Goal: Information Seeking & Learning: Learn about a topic

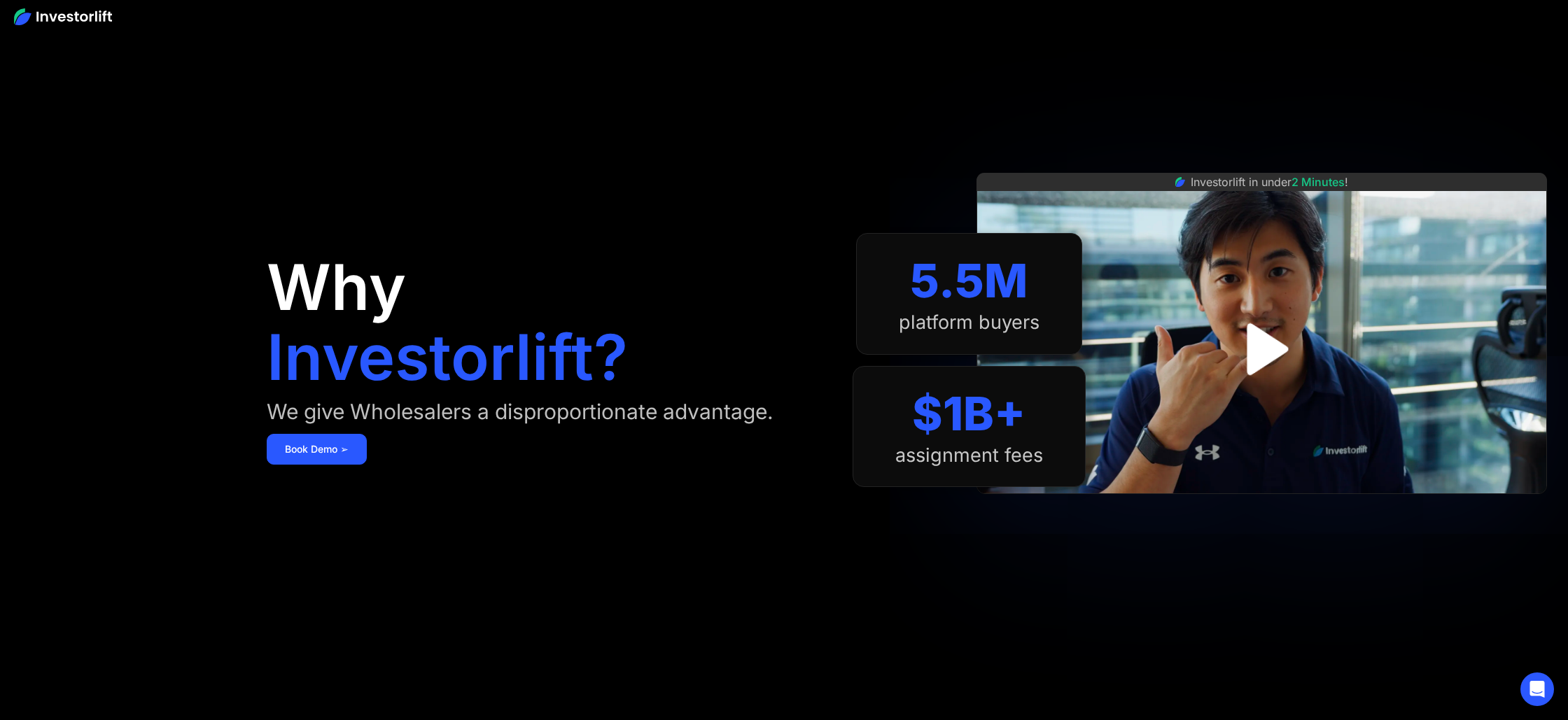
click at [1245, 358] on img "open lightbox" at bounding box center [1261, 349] width 94 height 94
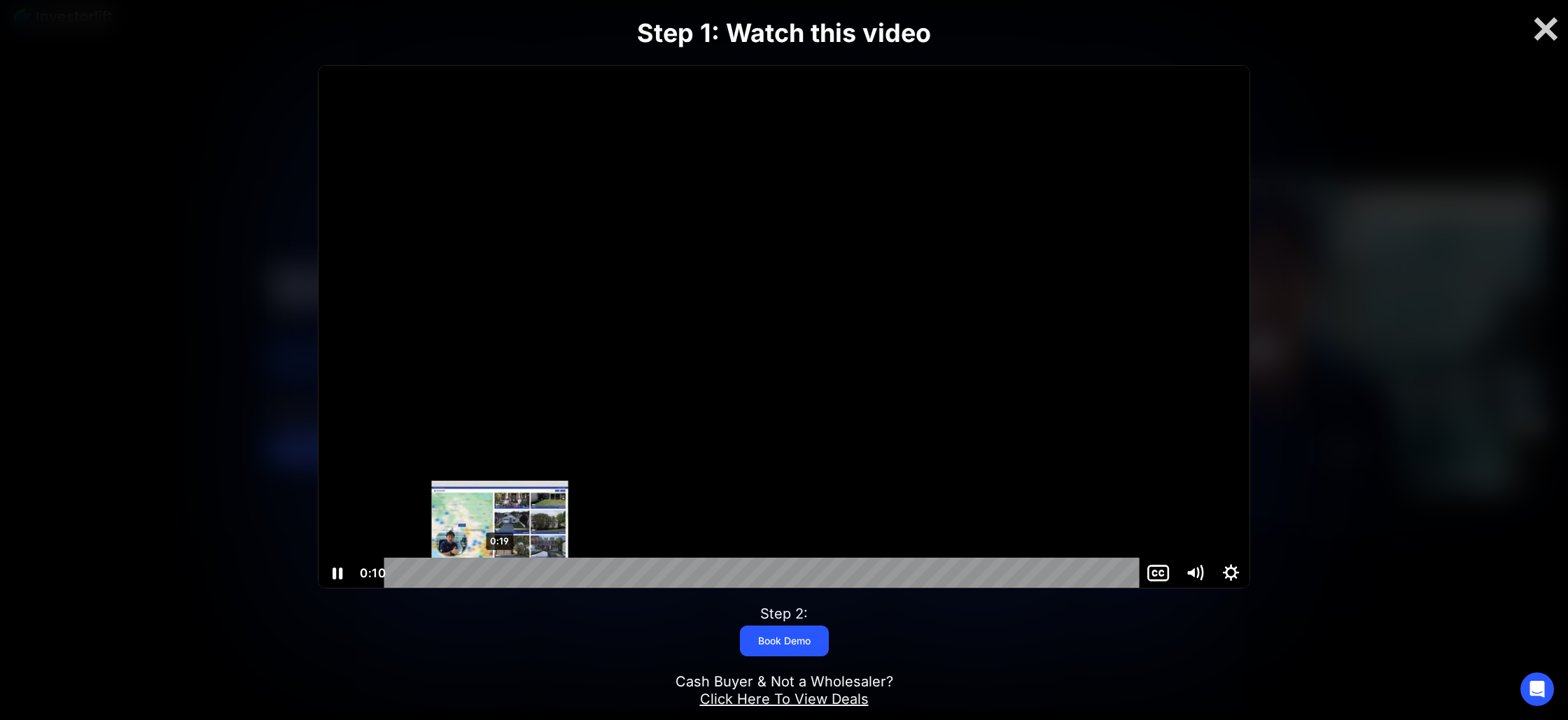
click at [500, 573] on div "0:19" at bounding box center [764, 573] width 733 height 31
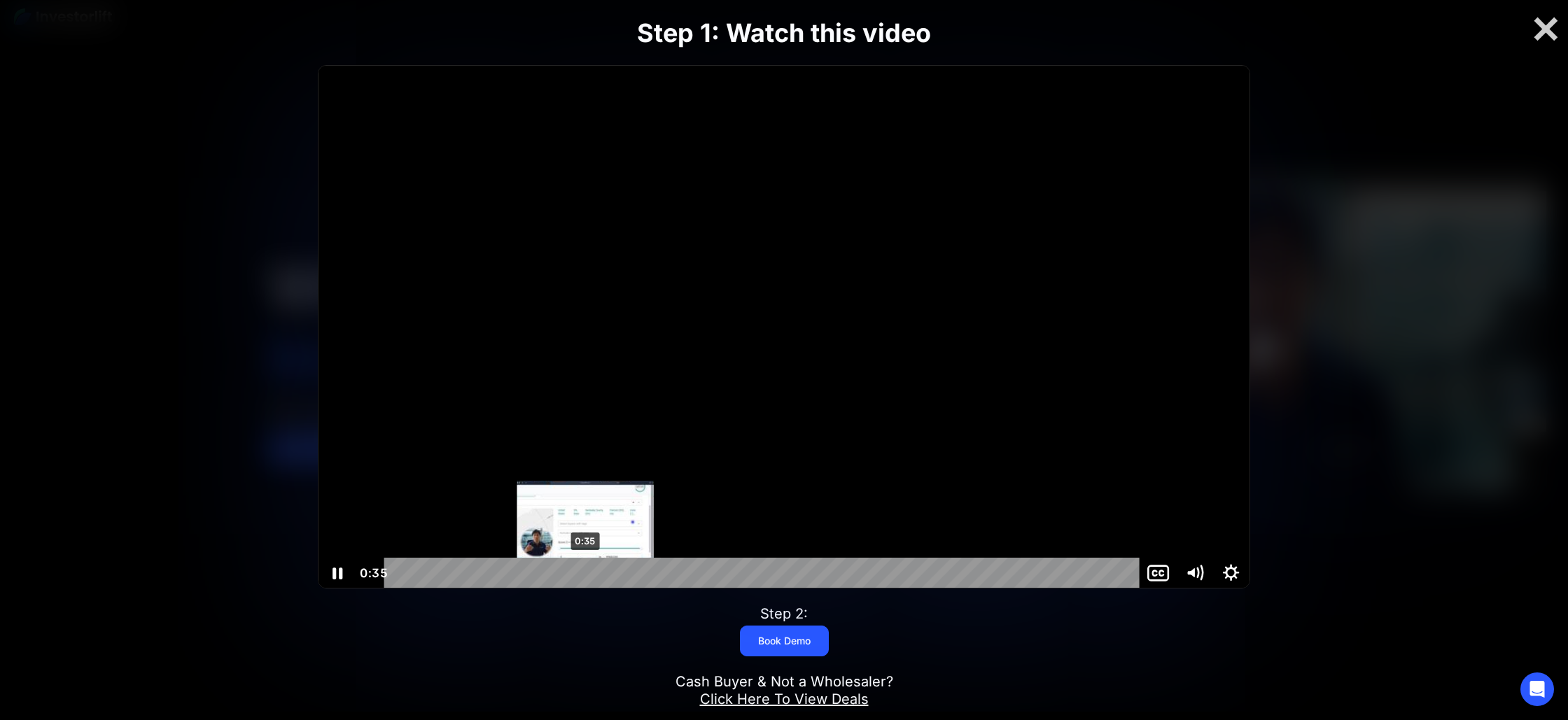
click at [585, 576] on div "0:35" at bounding box center [764, 573] width 733 height 31
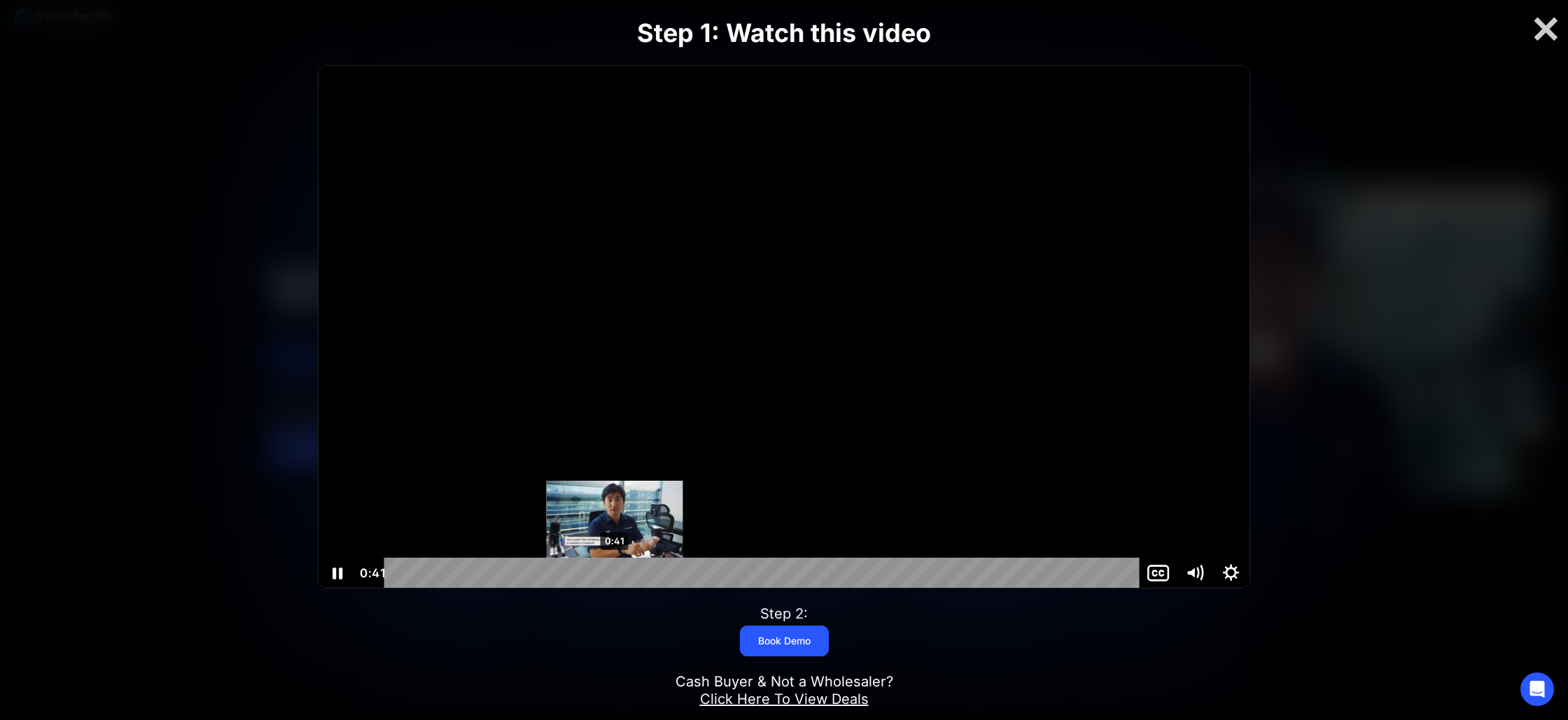
click at [614, 576] on div "0:41" at bounding box center [764, 573] width 733 height 31
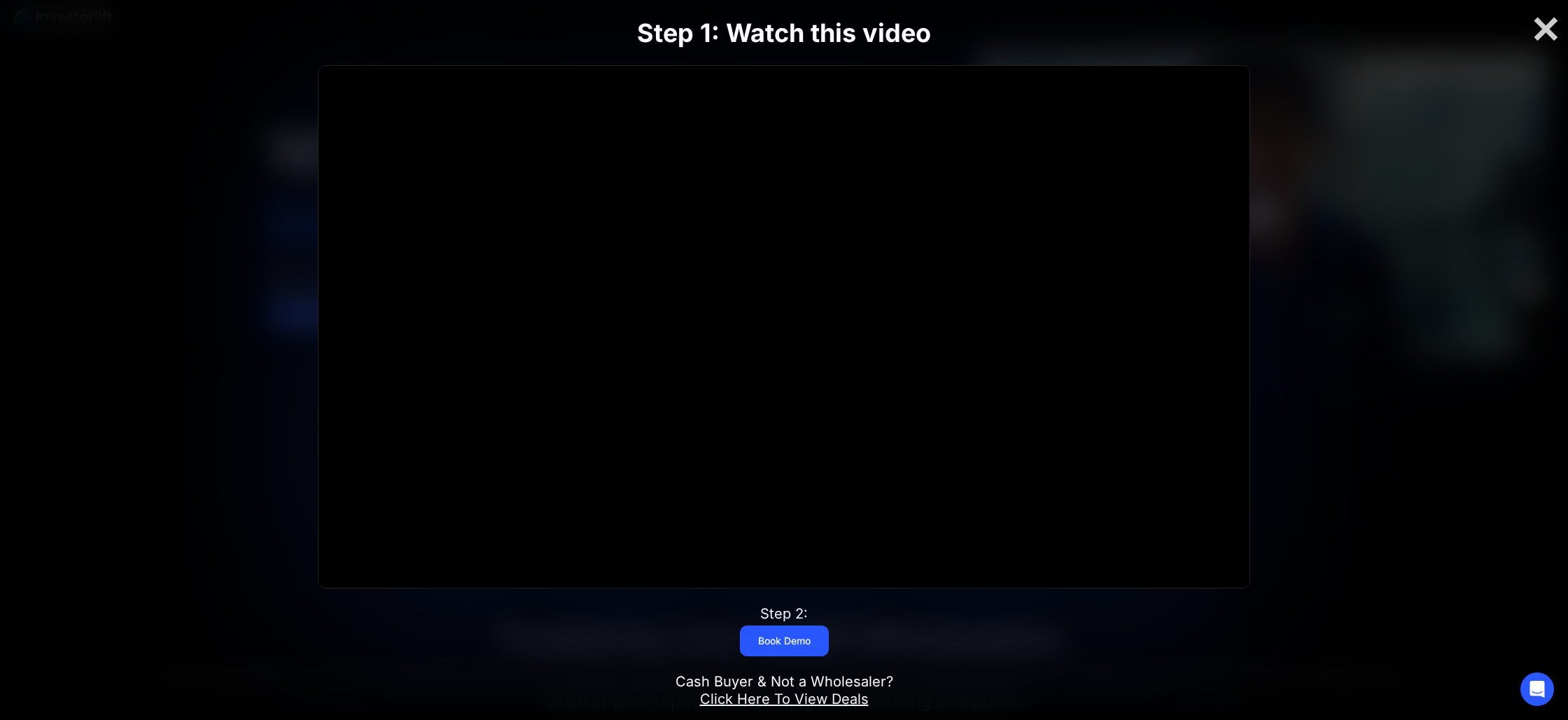
scroll to position [133, 0]
click at [792, 696] on link "Click Here To View Deals" at bounding box center [784, 699] width 169 height 17
